Goal: Obtain resource: Download file/media

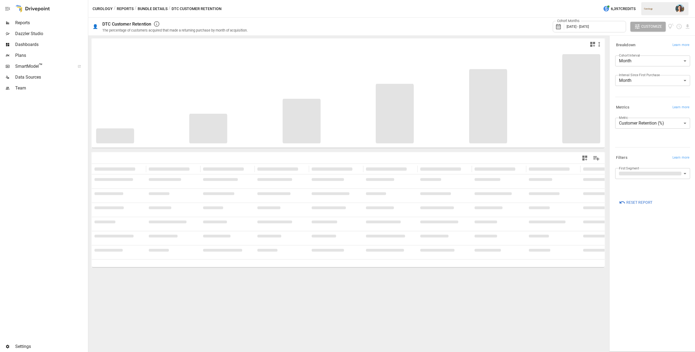
click at [39, 23] on span "Reports" at bounding box center [51, 23] width 72 height 7
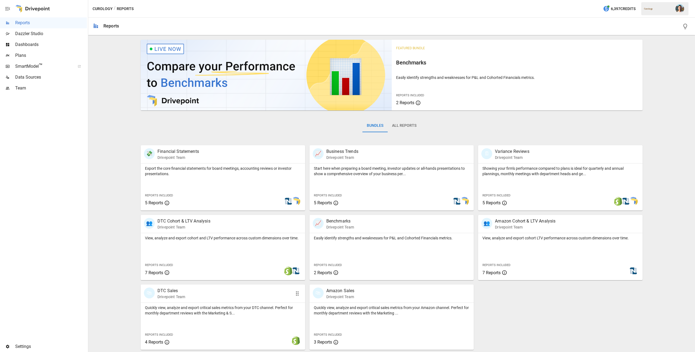
click at [248, 305] on p "Quickly view, analyze and export critical sales metrics from your DTC channel. …" at bounding box center [223, 310] width 156 height 11
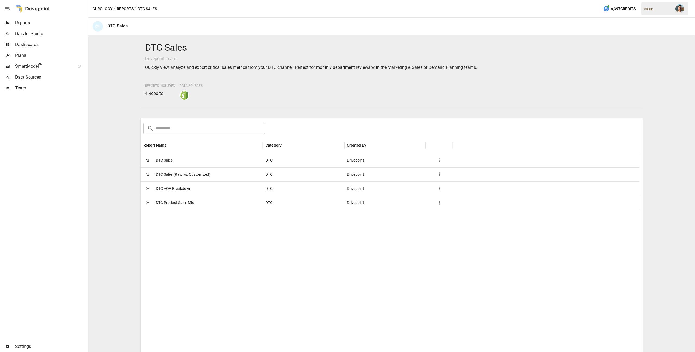
click at [128, 8] on button "Reports" at bounding box center [125, 8] width 17 height 7
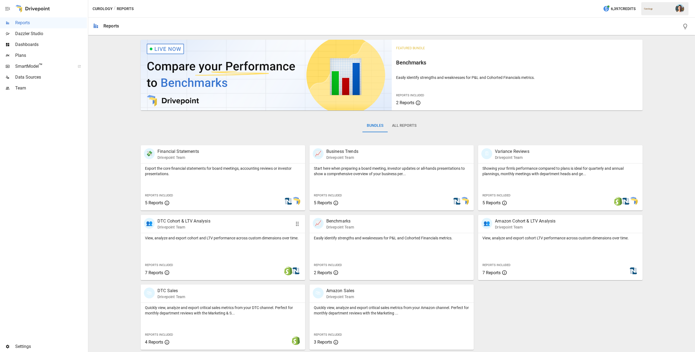
click at [254, 236] on p "View, analyze and export cohort and LTV performance across custom dimensions ov…" at bounding box center [223, 237] width 156 height 5
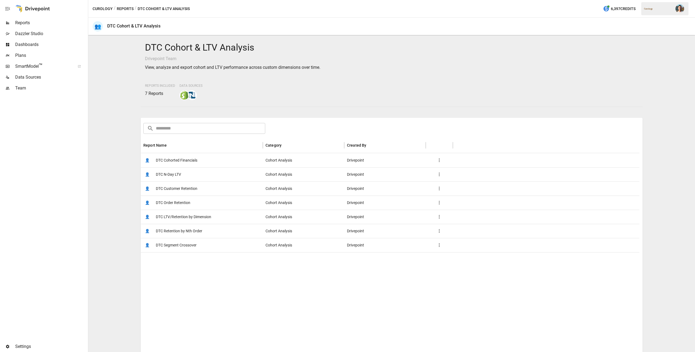
click at [197, 215] on span "DTC LTV/Retention by Dimension" at bounding box center [183, 217] width 55 height 14
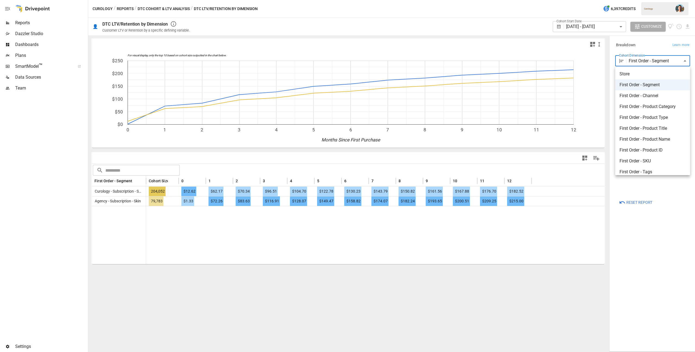
click at [643, 0] on body "Reports Dazzler Studio Dashboards Plans SmartModel ™ Data Sources Team Settings…" at bounding box center [347, 0] width 695 height 0
click at [671, 137] on span "First Order - Product Name" at bounding box center [653, 139] width 66 height 7
type input "**********"
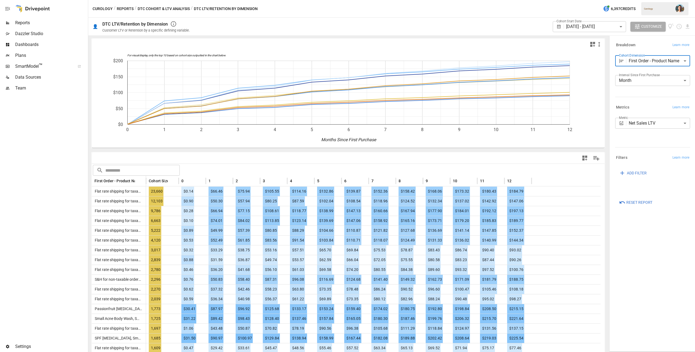
click at [609, 0] on body "Reports Dazzler Studio Dashboards Plans SmartModel ™ Data Sources Team Settings…" at bounding box center [347, 0] width 695 height 0
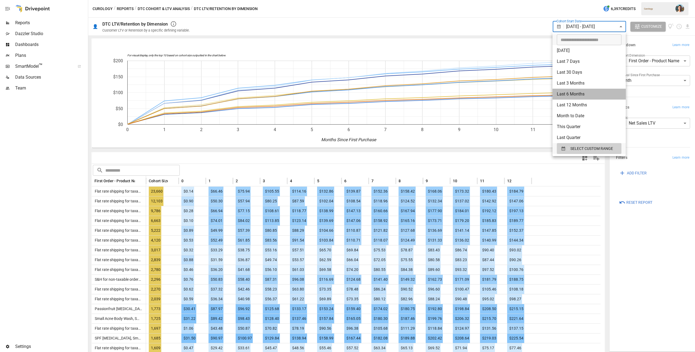
click at [607, 91] on li "Last 6 Months" at bounding box center [589, 94] width 73 height 11
type input "**********"
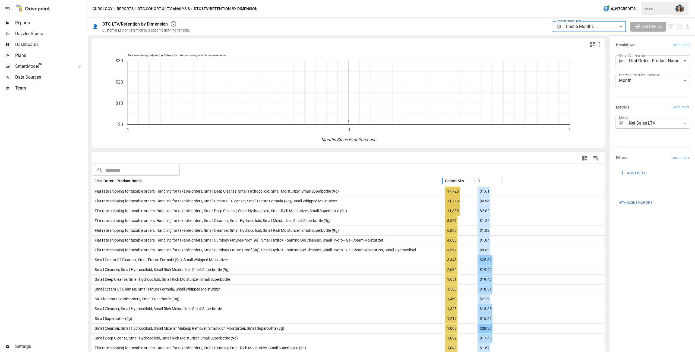
drag, startPoint x: 146, startPoint y: 179, endPoint x: 443, endPoint y: 172, distance: 296.5
click at [623, 0] on body "**********" at bounding box center [347, 0] width 695 height 0
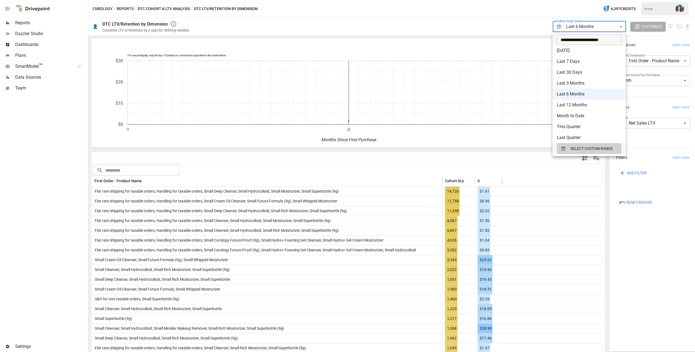
click at [568, 40] on input "**********" at bounding box center [587, 39] width 61 height 11
type input "**********"
type input "******"
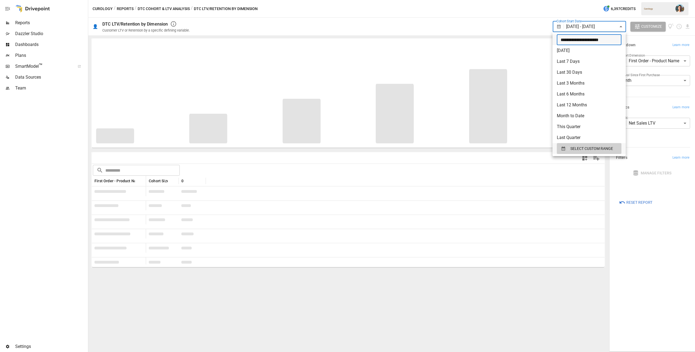
type input "**********"
click at [502, 15] on div at bounding box center [347, 176] width 695 height 352
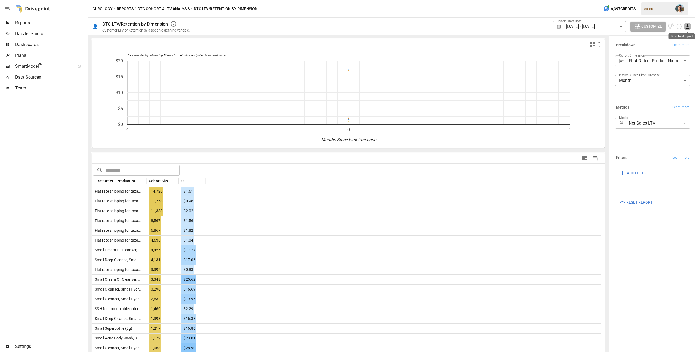
click at [691, 26] on icon "Download report" at bounding box center [688, 26] width 6 height 6
click at [676, 45] on li "Download as CSV" at bounding box center [669, 48] width 43 height 11
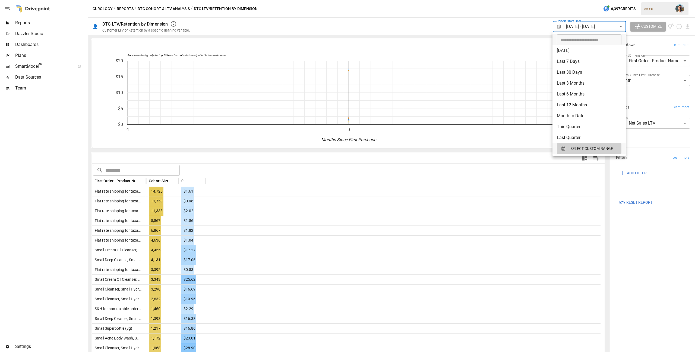
click at [577, 0] on body "Reports Dazzler Studio Dashboards Plans SmartModel ™ Data Sources Team Settings…" at bounding box center [347, 0] width 695 height 0
click at [567, 40] on input "**********" at bounding box center [587, 39] width 61 height 11
click at [597, 40] on input "**********" at bounding box center [587, 39] width 61 height 11
type input "**********"
click at [606, 151] on span "SELECT CUSTOM RANGE" at bounding box center [592, 148] width 43 height 7
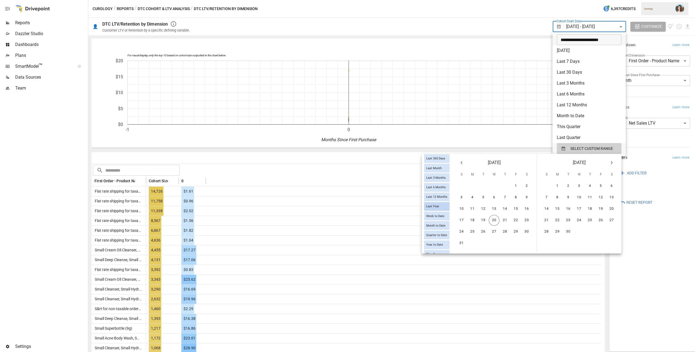
scroll to position [76, 0]
click at [461, 161] on icon "Previous month" at bounding box center [462, 162] width 7 height 7
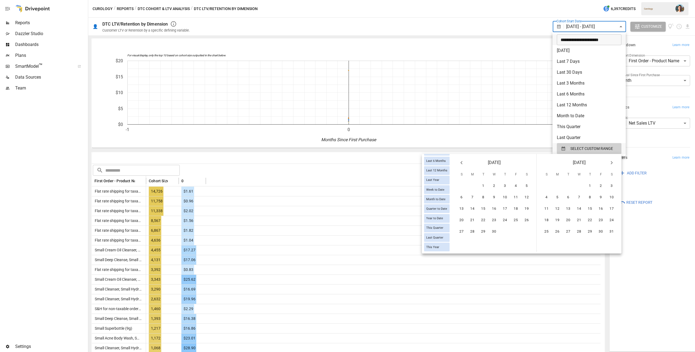
click at [461, 161] on icon "Previous month" at bounding box center [462, 162] width 7 height 7
click at [460, 163] on icon "Previous month" at bounding box center [462, 162] width 7 height 7
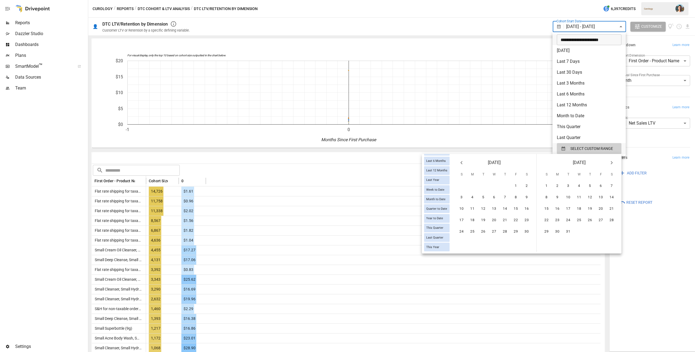
click at [460, 163] on icon "Previous month" at bounding box center [462, 162] width 7 height 7
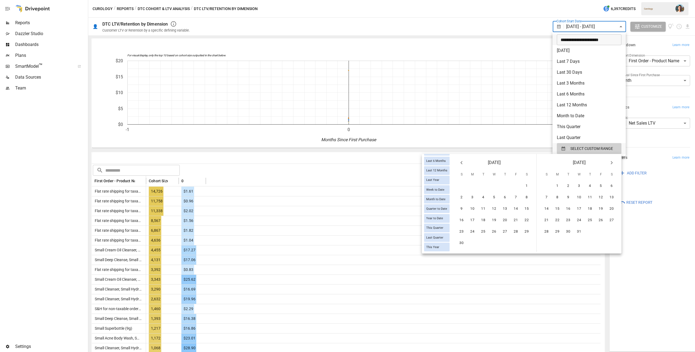
click at [460, 163] on icon "Previous month" at bounding box center [462, 162] width 7 height 7
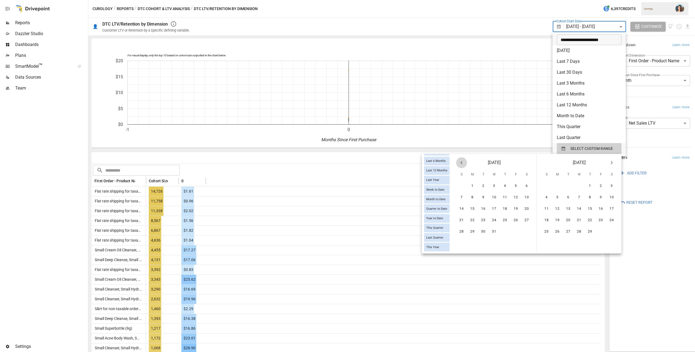
click at [460, 163] on icon "Previous month" at bounding box center [462, 162] width 7 height 7
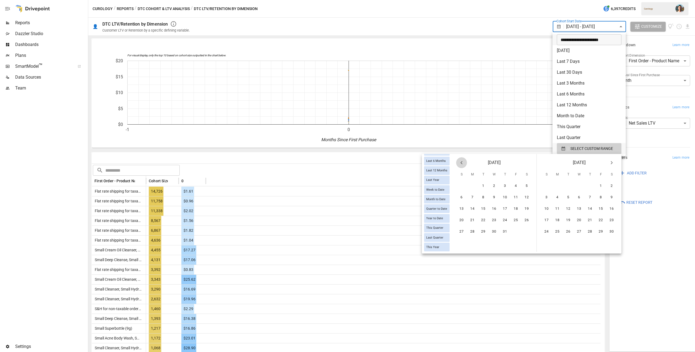
click at [460, 163] on icon "Previous month" at bounding box center [462, 162] width 7 height 7
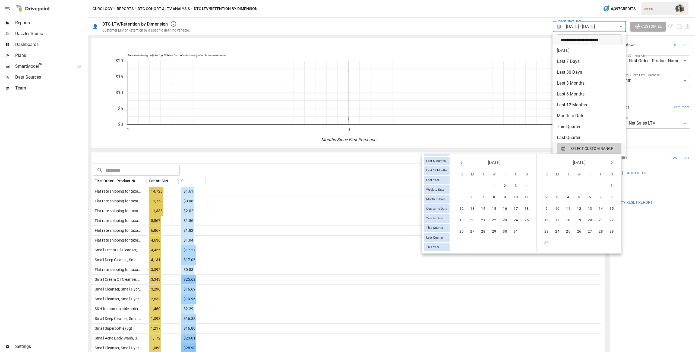
click at [460, 163] on icon "Previous month" at bounding box center [462, 162] width 7 height 7
click at [613, 164] on icon "Next month" at bounding box center [612, 162] width 7 height 7
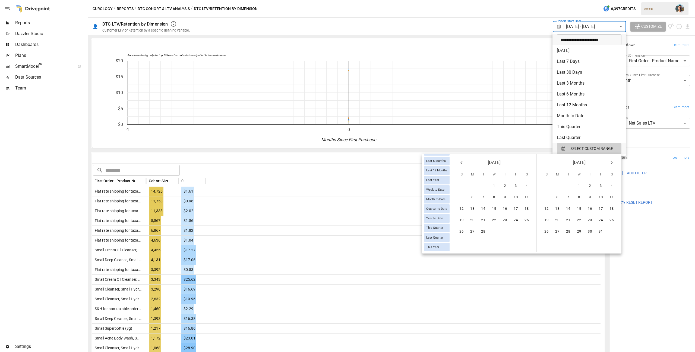
click at [613, 164] on icon "Next month" at bounding box center [612, 162] width 7 height 7
click at [590, 183] on button "1" at bounding box center [590, 185] width 11 height 11
click at [610, 163] on icon "Next month" at bounding box center [612, 162] width 7 height 7
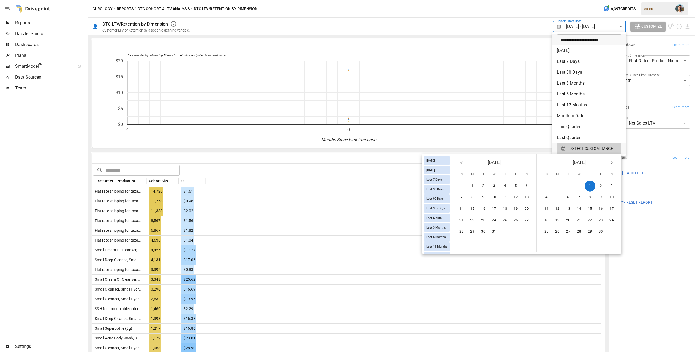
click at [610, 163] on icon "Next month" at bounding box center [612, 162] width 7 height 7
click at [610, 164] on icon "Next month" at bounding box center [612, 162] width 7 height 7
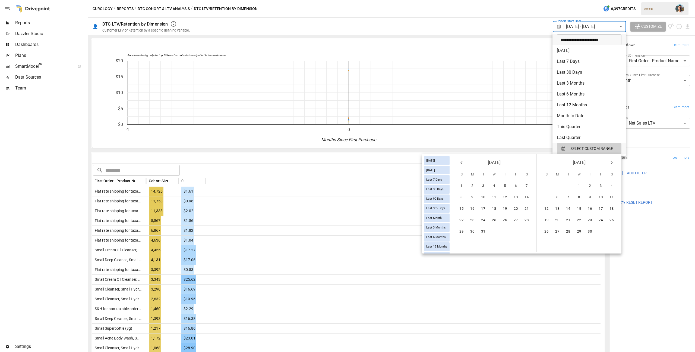
scroll to position [0, 0]
click at [610, 164] on icon "Next month" at bounding box center [612, 162] width 7 height 7
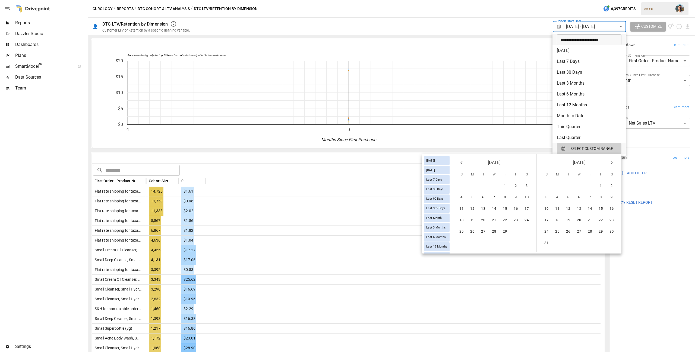
click at [610, 164] on icon "Next month" at bounding box center [612, 162] width 7 height 7
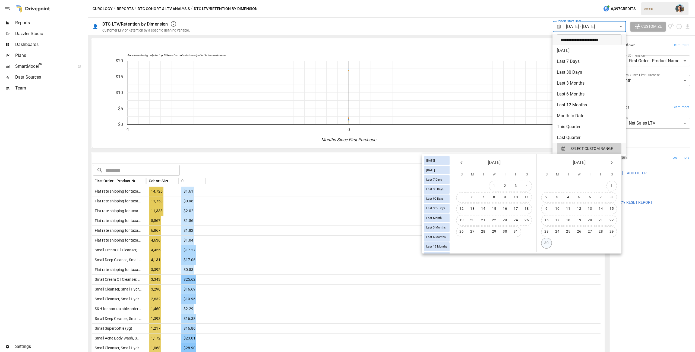
click at [545, 241] on button "30" at bounding box center [546, 242] width 11 height 11
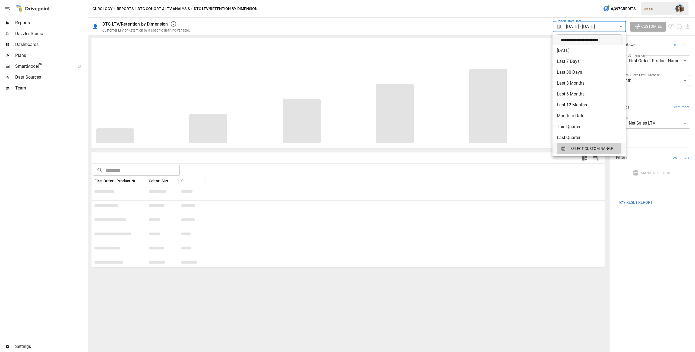
click at [511, 12] on div at bounding box center [347, 176] width 695 height 352
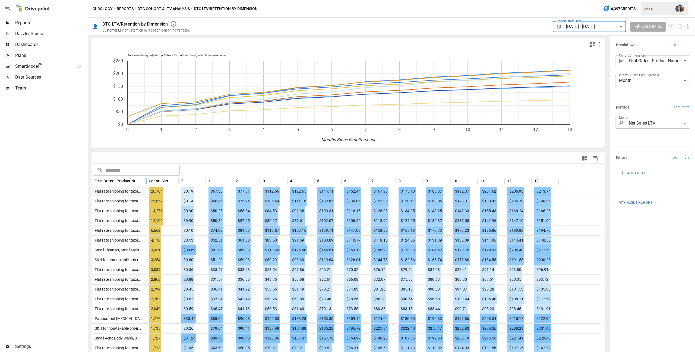
drag, startPoint x: 146, startPoint y: 179, endPoint x: 301, endPoint y: 186, distance: 154.7
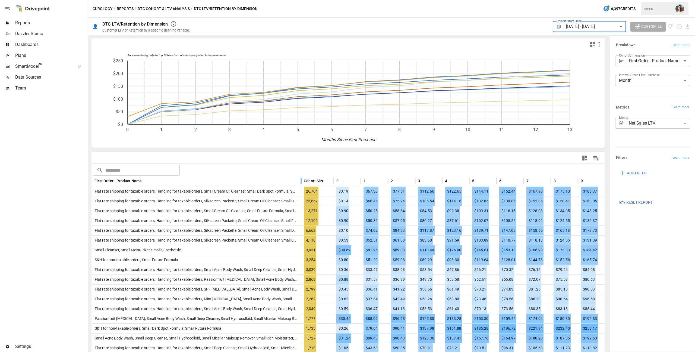
drag, startPoint x: 300, startPoint y: 177, endPoint x: 403, endPoint y: 179, distance: 103.3
click at [303, 179] on div at bounding box center [301, 180] width 3 height 11
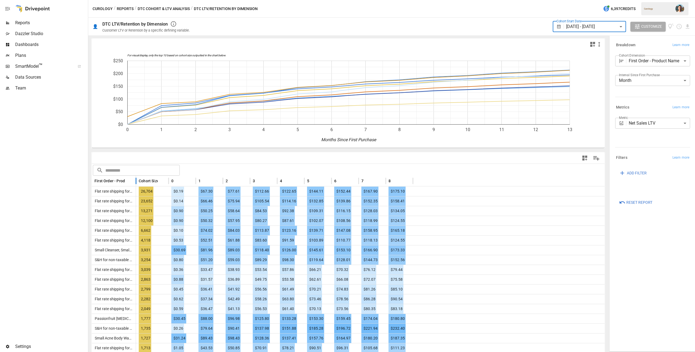
drag, startPoint x: 404, startPoint y: 178, endPoint x: 136, endPoint y: 173, distance: 267.9
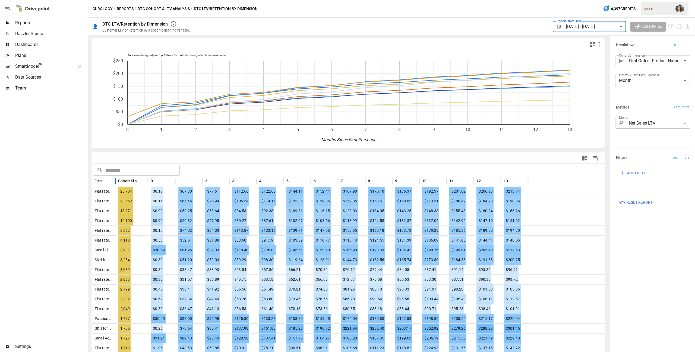
drag, startPoint x: 135, startPoint y: 180, endPoint x: 114, endPoint y: 181, distance: 20.7
click at [114, 181] on div at bounding box center [115, 180] width 3 height 11
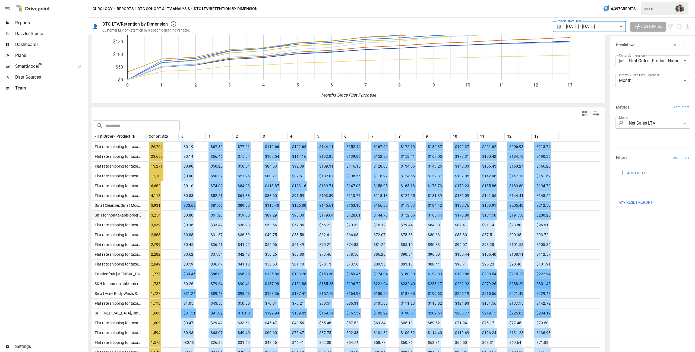
scroll to position [42, 0]
